Goal: Information Seeking & Learning: Learn about a topic

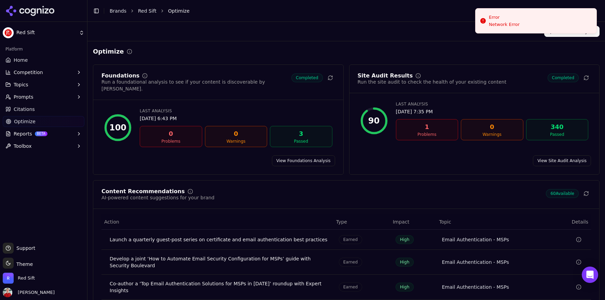
scroll to position [64, 0]
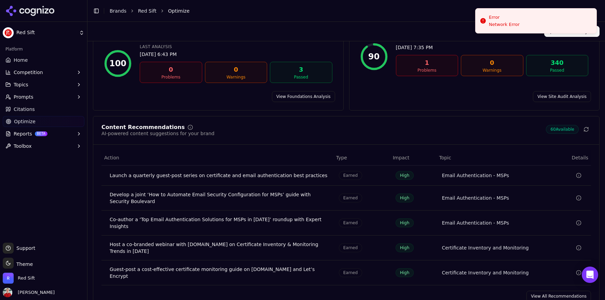
click at [30, 58] on link "Home" at bounding box center [44, 60] width 82 height 11
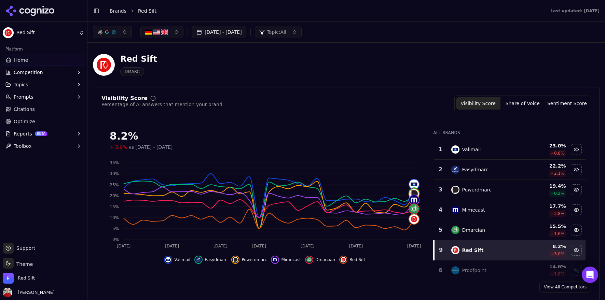
click at [31, 89] on button "Topics" at bounding box center [44, 84] width 82 height 11
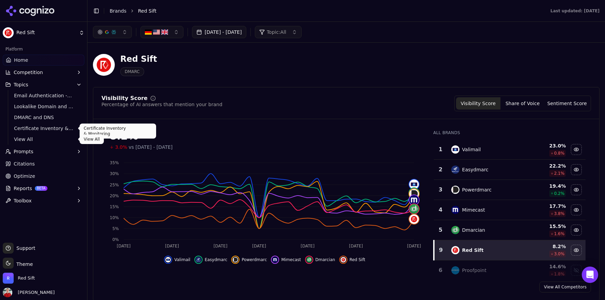
click at [27, 138] on span "View All" at bounding box center [43, 139] width 59 height 7
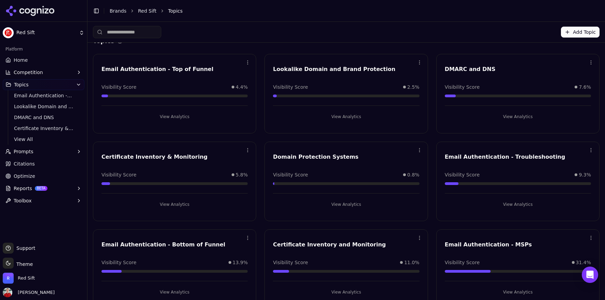
scroll to position [26, 0]
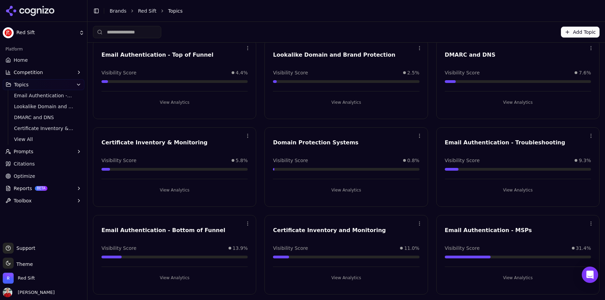
click at [186, 279] on button "View Analytics" at bounding box center [174, 278] width 146 height 11
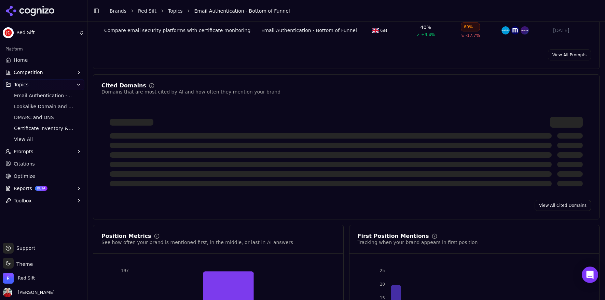
scroll to position [444, 0]
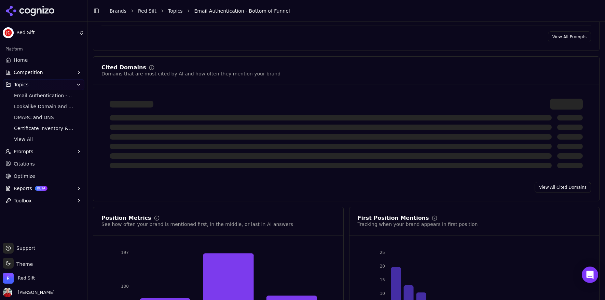
click at [31, 84] on button "Topics" at bounding box center [44, 84] width 82 height 11
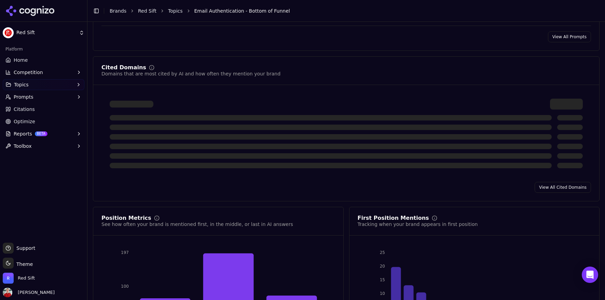
click at [31, 87] on button "Topics" at bounding box center [44, 84] width 82 height 11
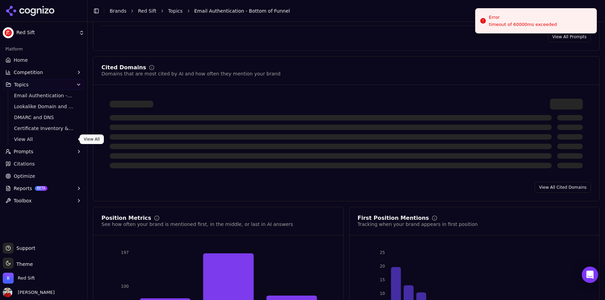
click at [27, 136] on span "View All" at bounding box center [43, 139] width 59 height 7
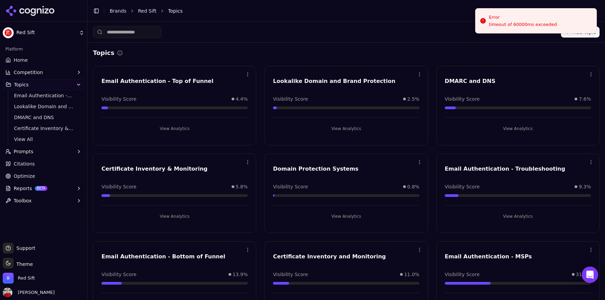
click at [513, 214] on button "View Analytics" at bounding box center [518, 216] width 146 height 11
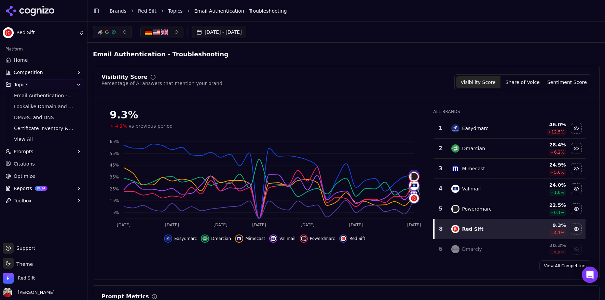
click at [215, 33] on button "[DATE] - [DATE]" at bounding box center [219, 32] width 54 height 12
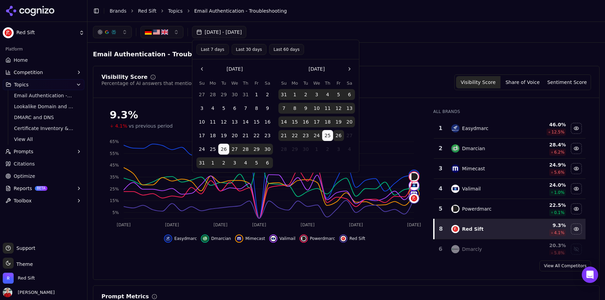
click at [240, 53] on button "Last 30 days" at bounding box center [249, 49] width 35 height 11
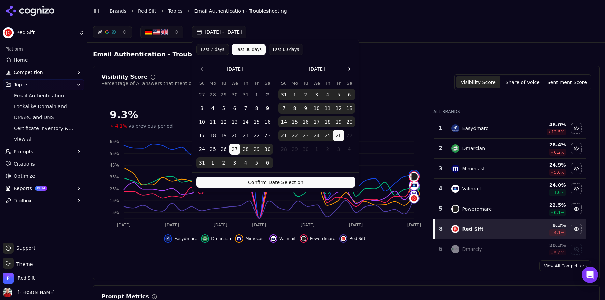
click at [251, 182] on button "Confirm Date Selection" at bounding box center [275, 182] width 158 height 11
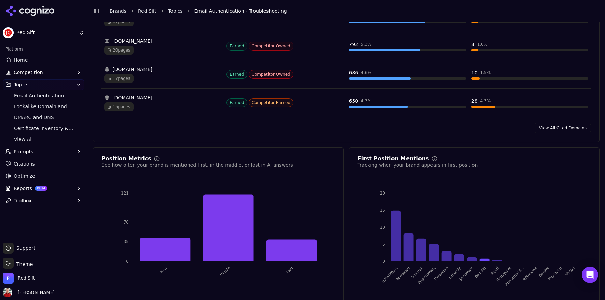
scroll to position [576, 0]
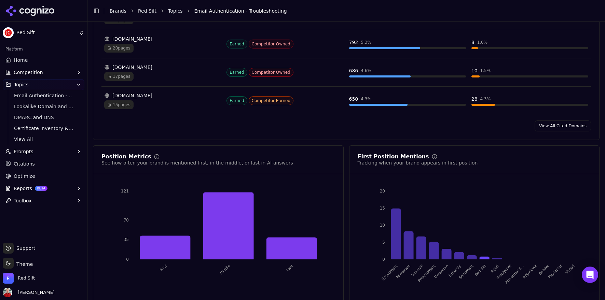
click at [554, 126] on link "View All Cited Domains" at bounding box center [562, 126] width 56 height 11
